Goal: Transaction & Acquisition: Download file/media

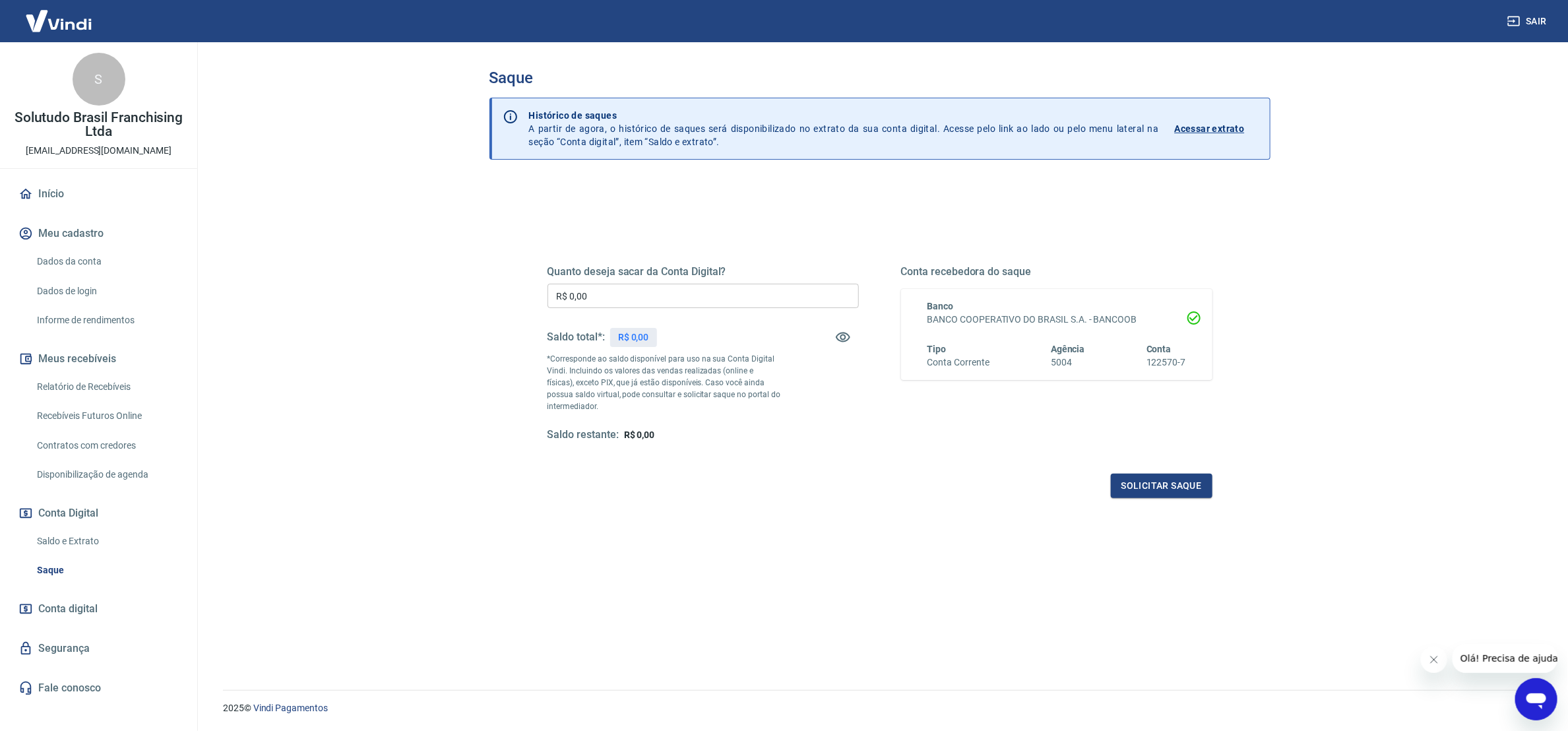
drag, startPoint x: 92, startPoint y: 384, endPoint x: 360, endPoint y: 730, distance: 437.7
click at [92, 384] on link "Relatório de Recebíveis" at bounding box center [106, 387] width 150 height 27
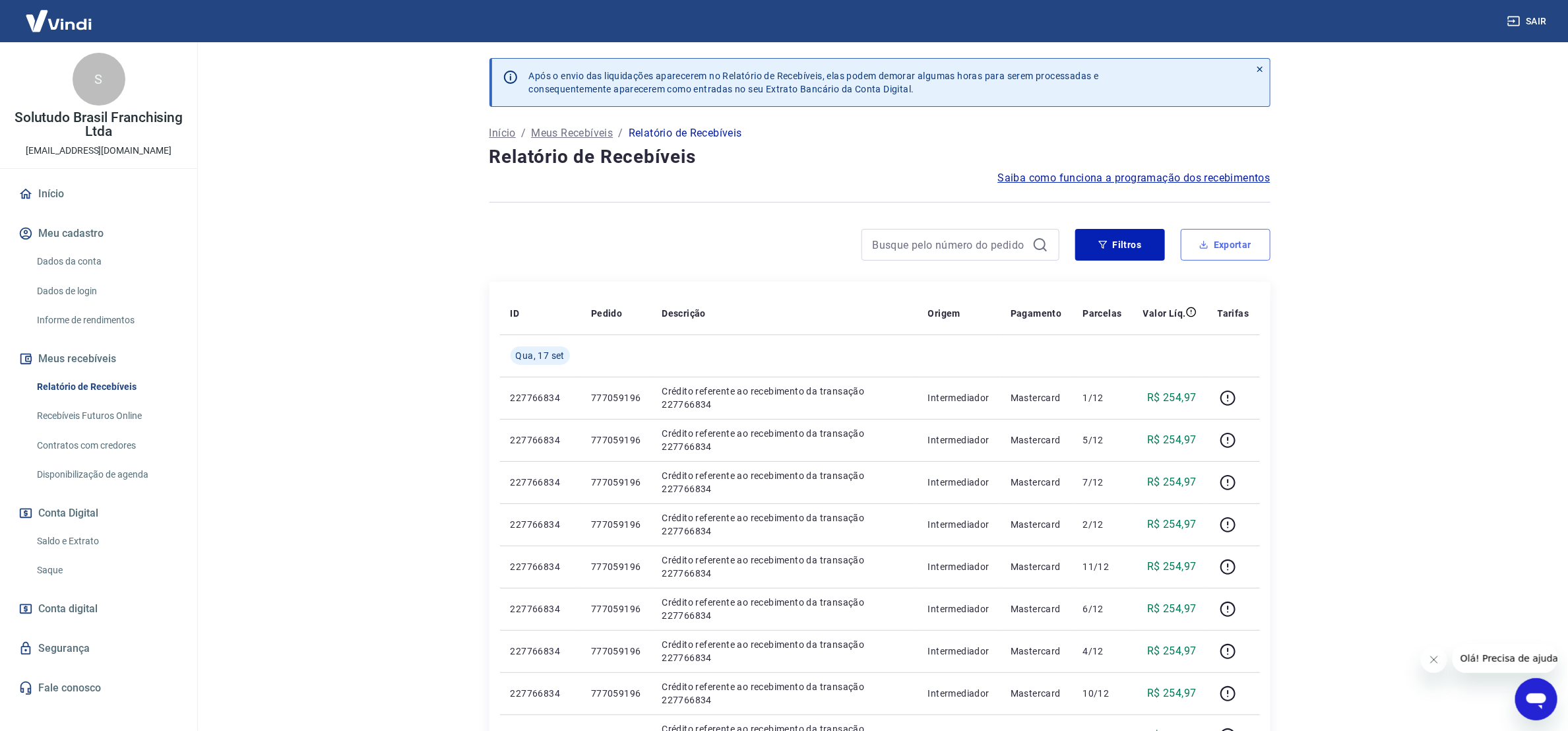
click at [1214, 251] on button "Exportar" at bounding box center [1225, 245] width 90 height 32
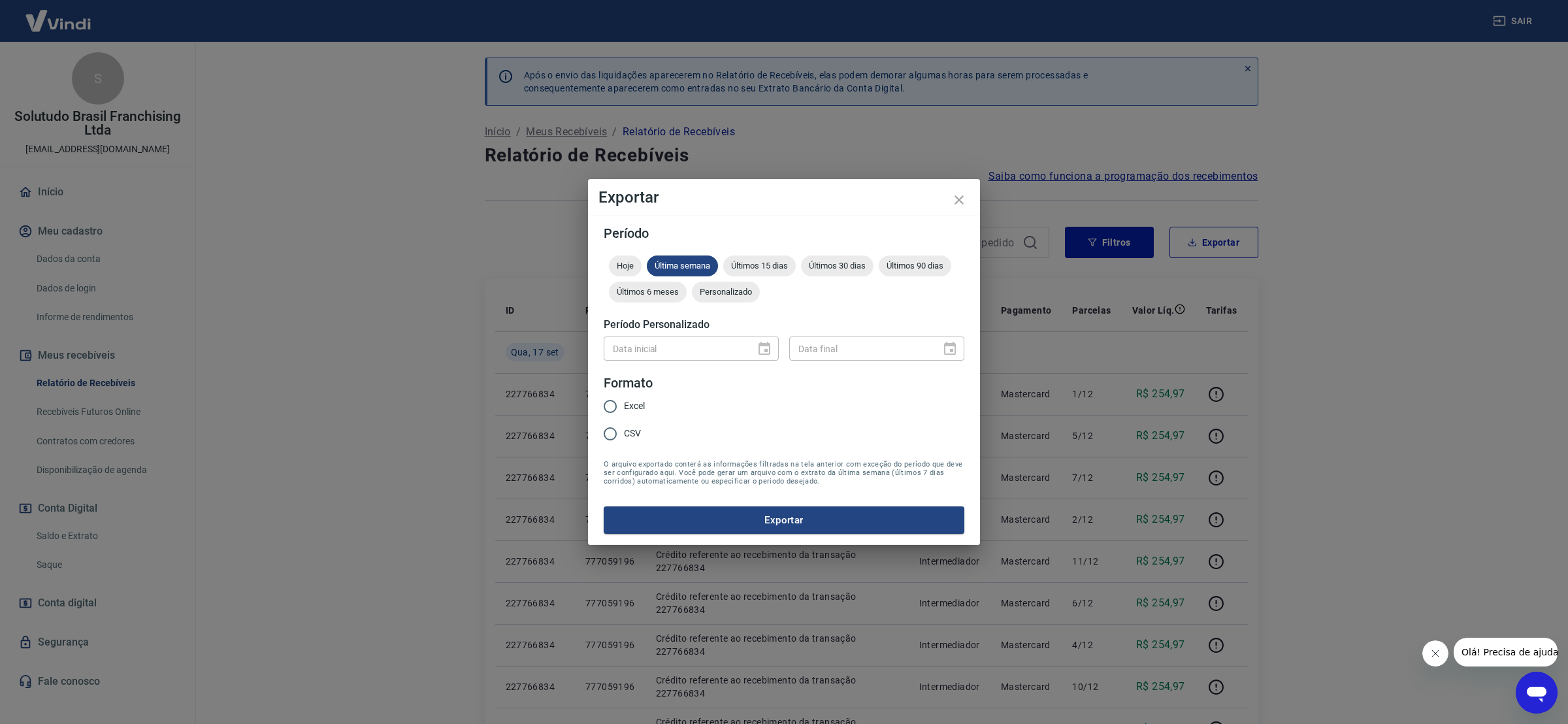
click at [624, 402] on span "Excel" at bounding box center [634, 407] width 21 height 14
click at [624, 402] on input "Excel" at bounding box center [610, 407] width 28 height 28
radio input "true"
click at [758, 264] on span "Últimos 15 dias" at bounding box center [759, 265] width 73 height 10
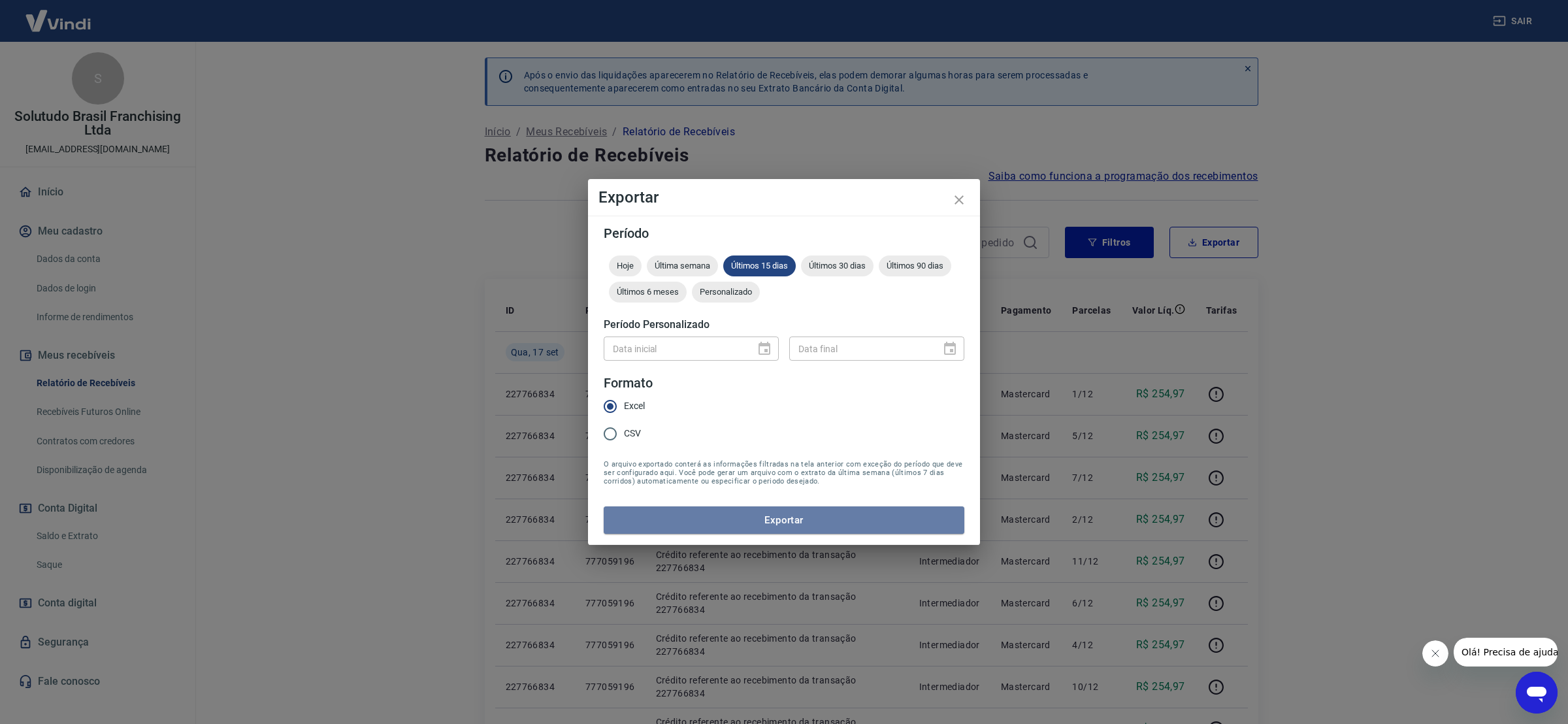
click at [786, 536] on div "Período Hoje Última semana Últimos 15 dias Últimos 30 dias Últimos 90 dias Últi…" at bounding box center [784, 381] width 392 height 329
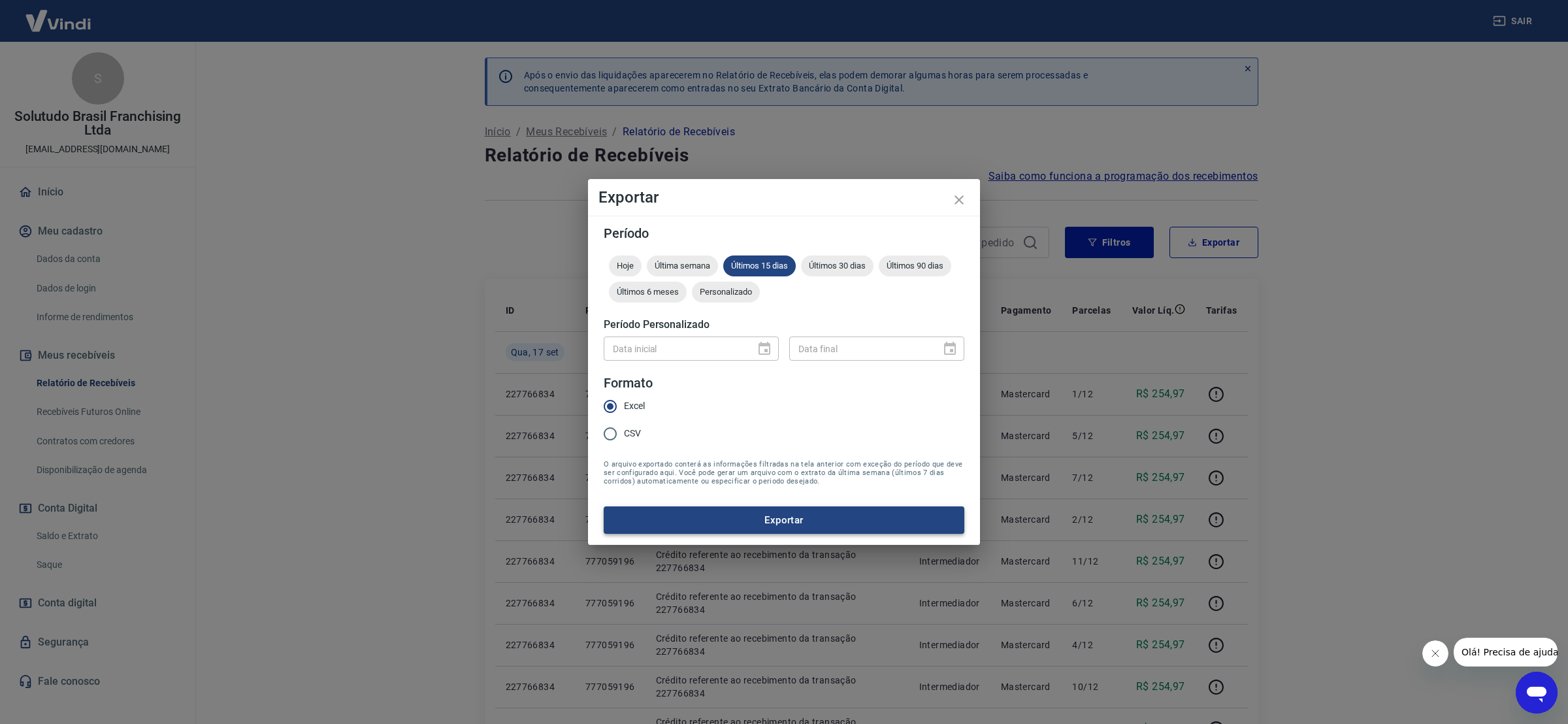
click at [763, 518] on button "Exportar" at bounding box center [784, 520] width 361 height 28
